Goal: Transaction & Acquisition: Subscribe to service/newsletter

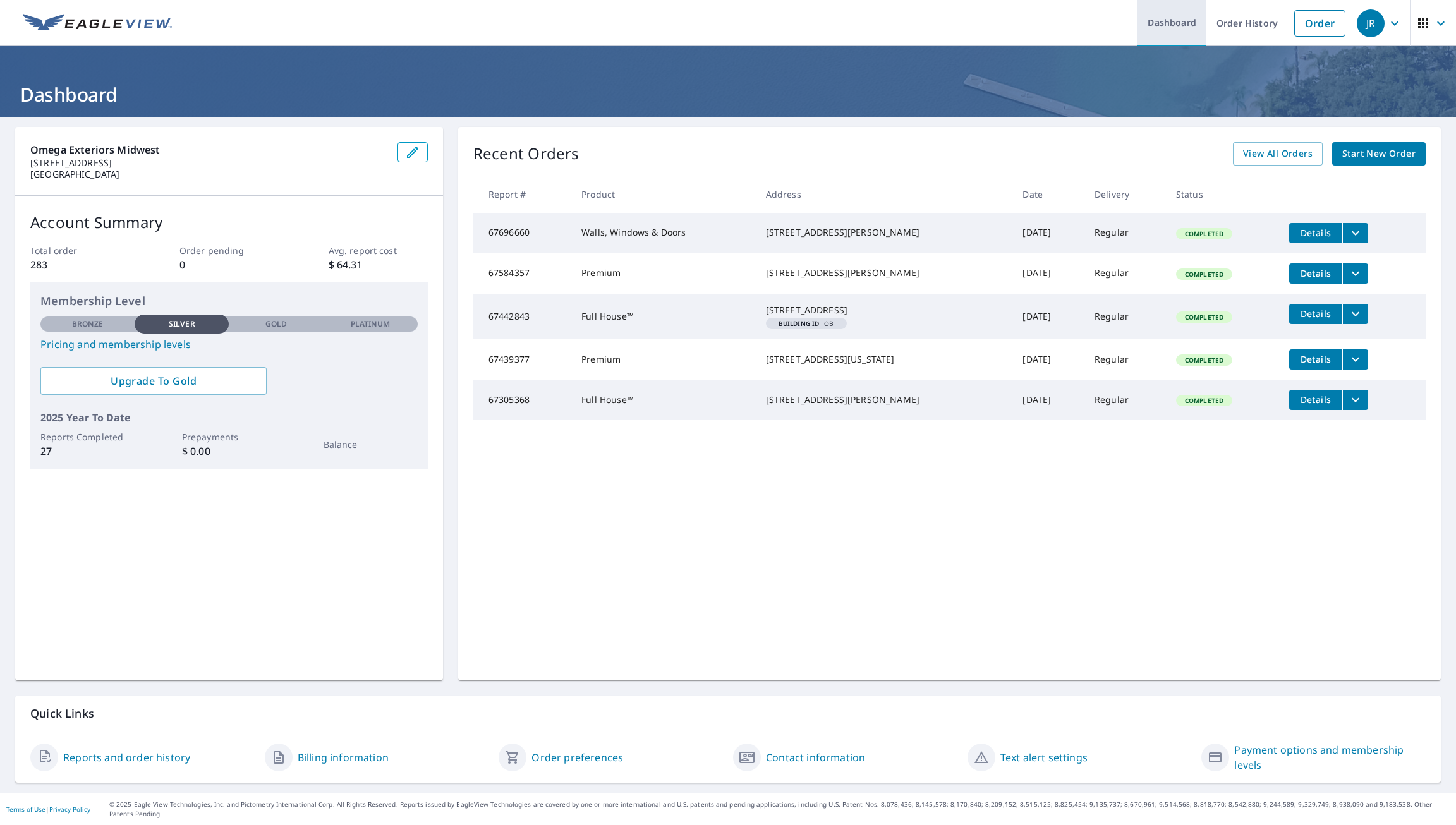
click at [1164, 26] on link "Dashboard" at bounding box center [1172, 23] width 68 height 46
click at [105, 342] on link "Pricing and membership levels" at bounding box center [229, 344] width 378 height 15
click at [207, 380] on span "Upgrade To Gold" at bounding box center [153, 380] width 206 height 14
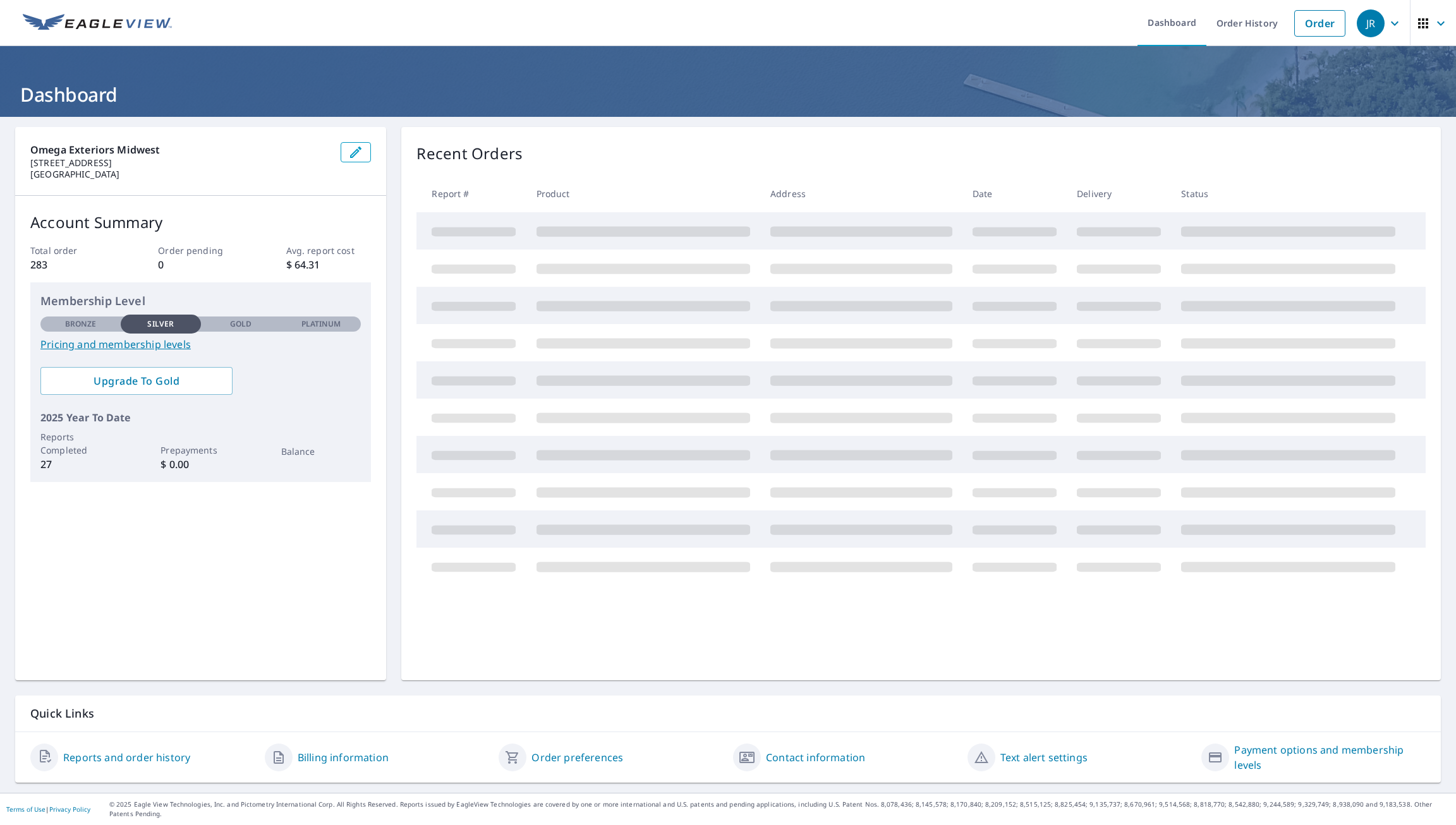
click at [302, 322] on p "Platinum" at bounding box center [322, 324] width 40 height 12
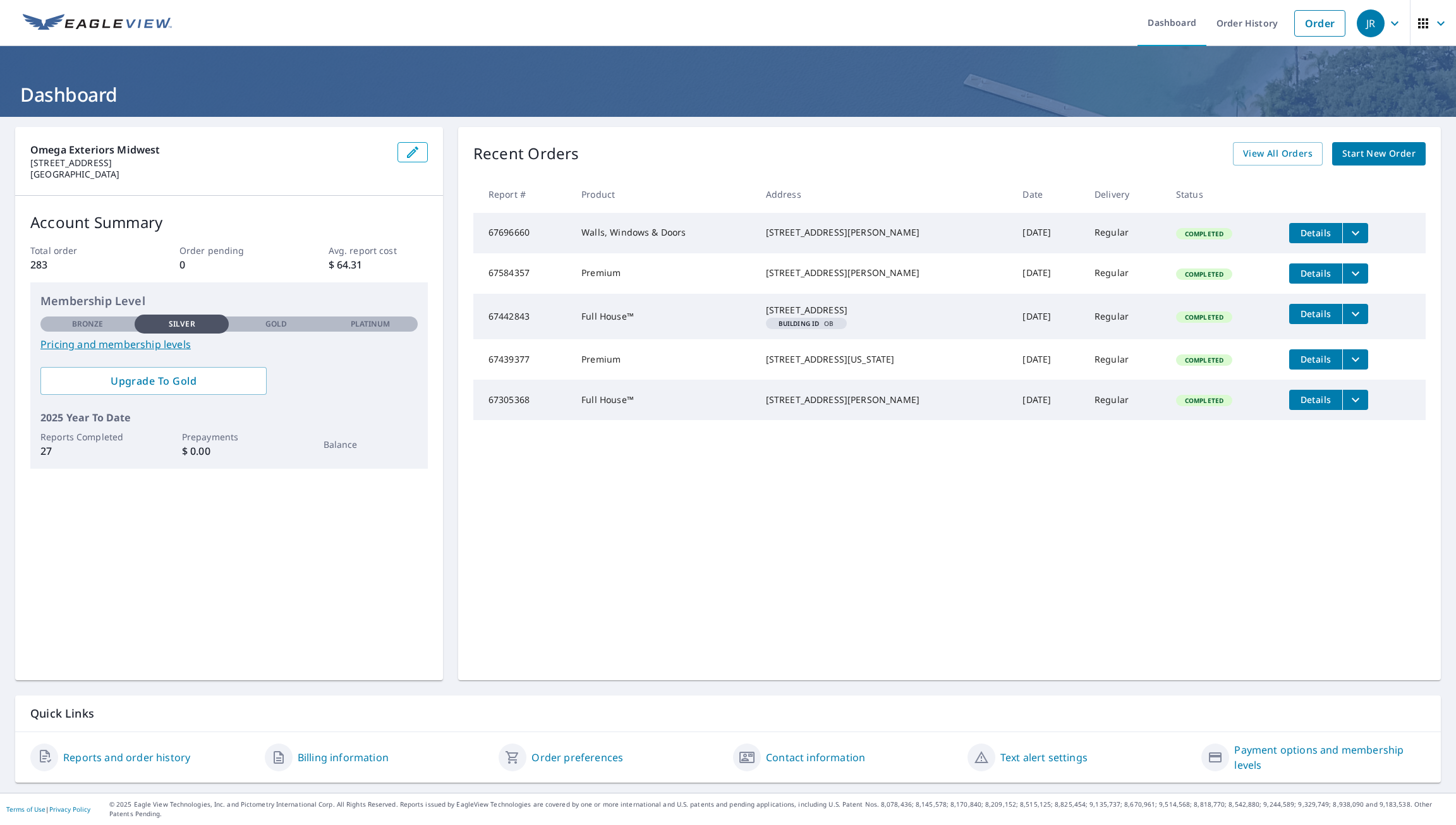
click at [167, 344] on link "Pricing and membership levels" at bounding box center [229, 344] width 378 height 15
